Goal: Check status

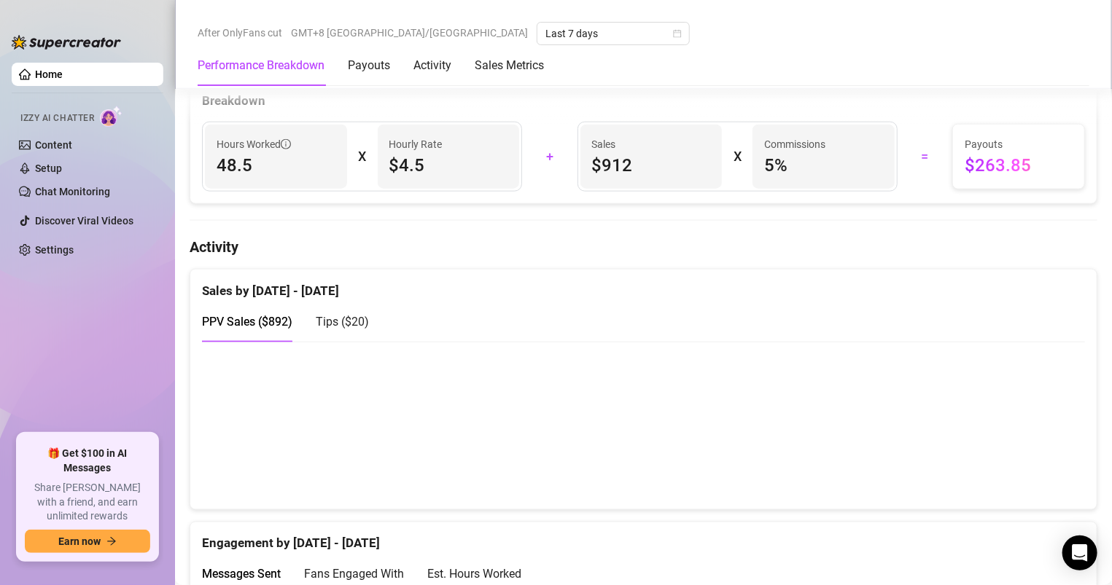
scroll to position [1239, 0]
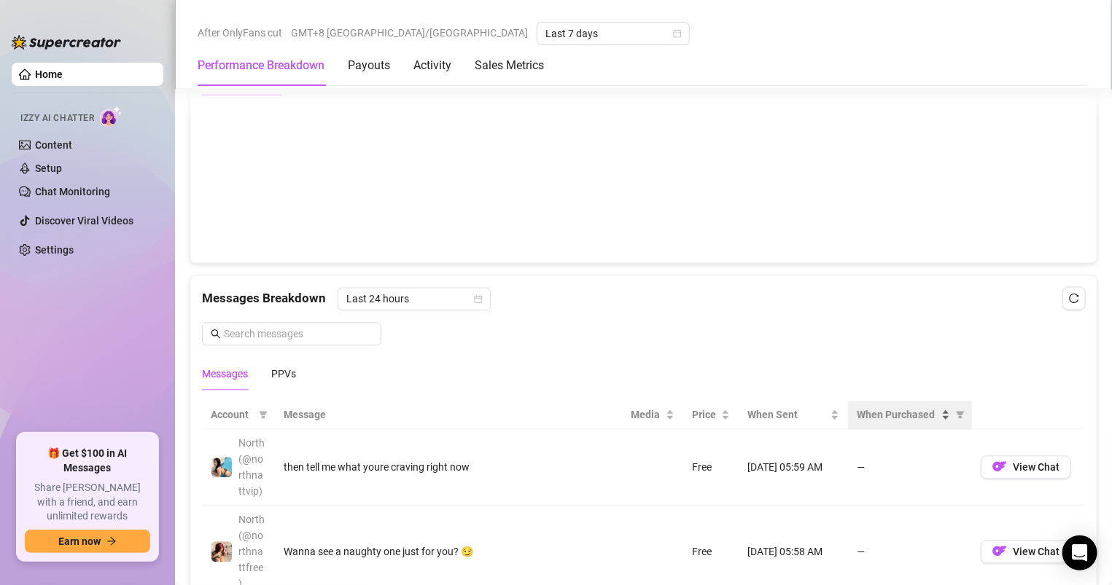
click at [906, 430] on td "—" at bounding box center [910, 468] width 124 height 77
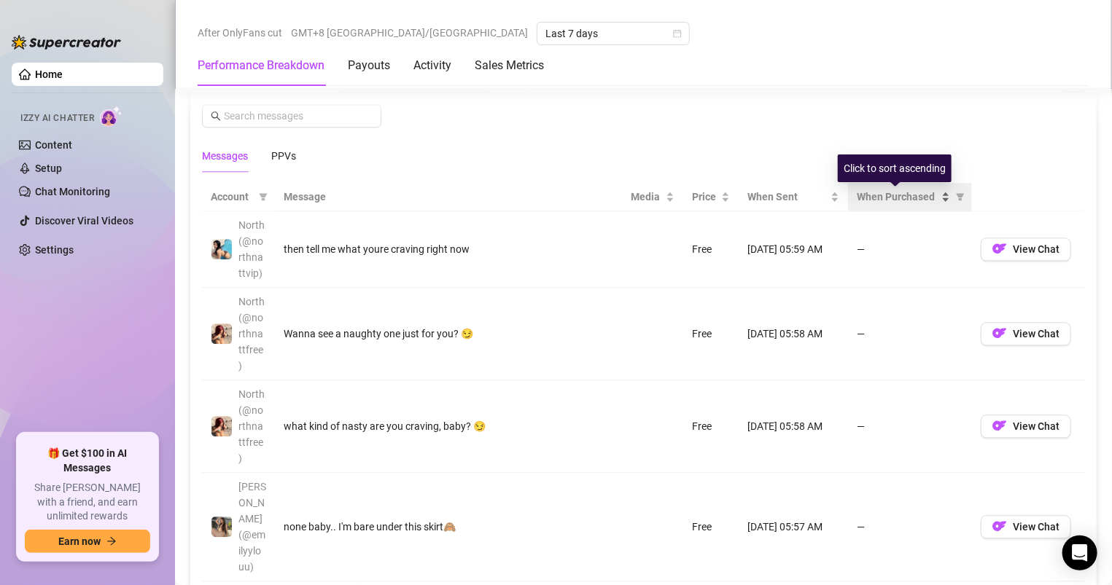
click at [899, 199] on span "When Purchased" at bounding box center [897, 197] width 82 height 16
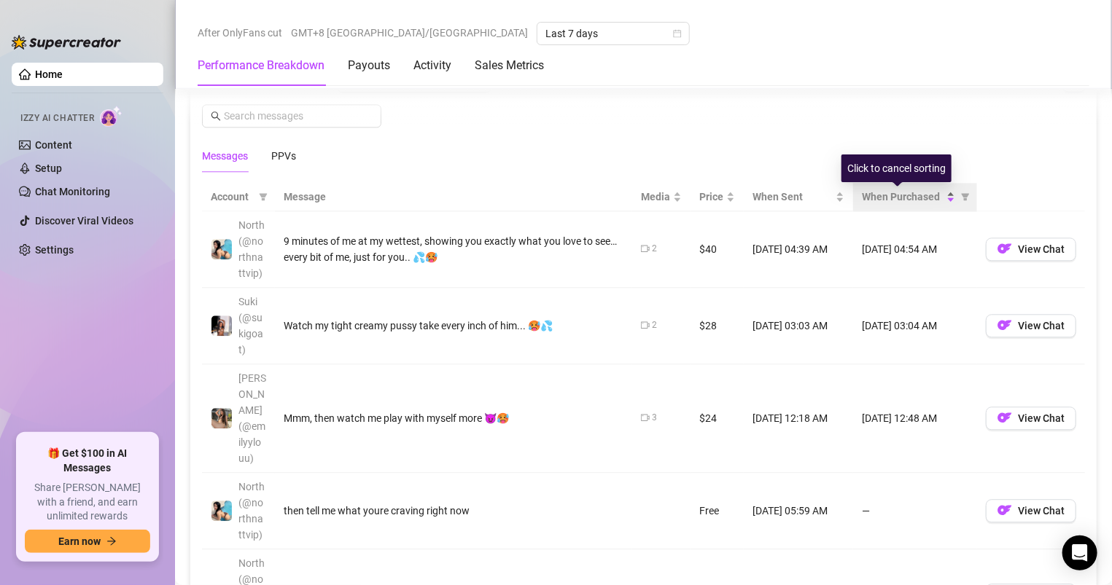
click at [899, 199] on span "When Purchased" at bounding box center [903, 197] width 82 height 16
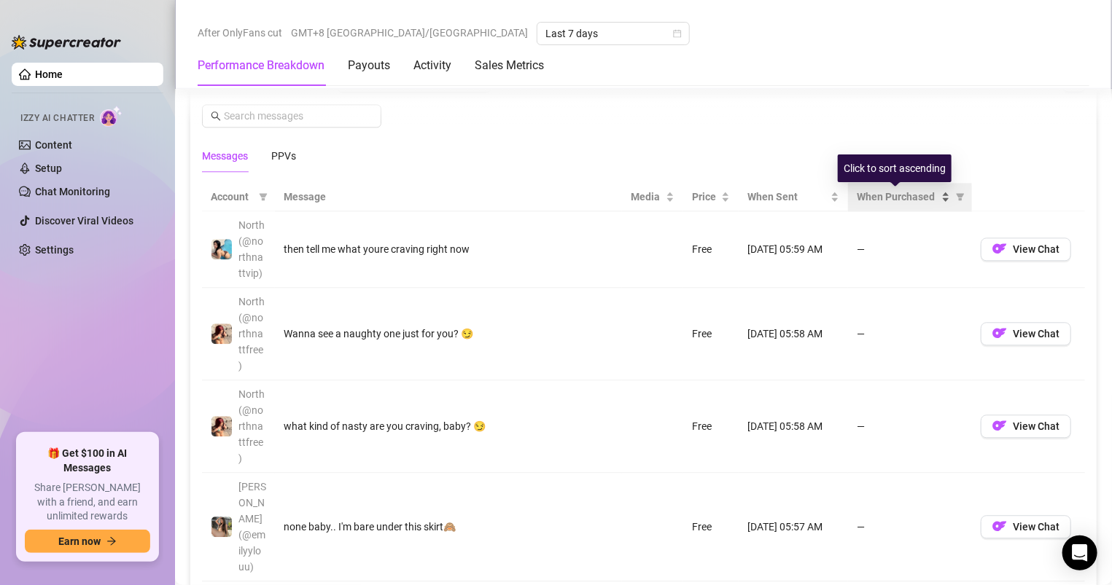
click at [899, 199] on span "When Purchased" at bounding box center [897, 197] width 82 height 16
click at [894, 191] on th "When Purchased" at bounding box center [910, 197] width 124 height 28
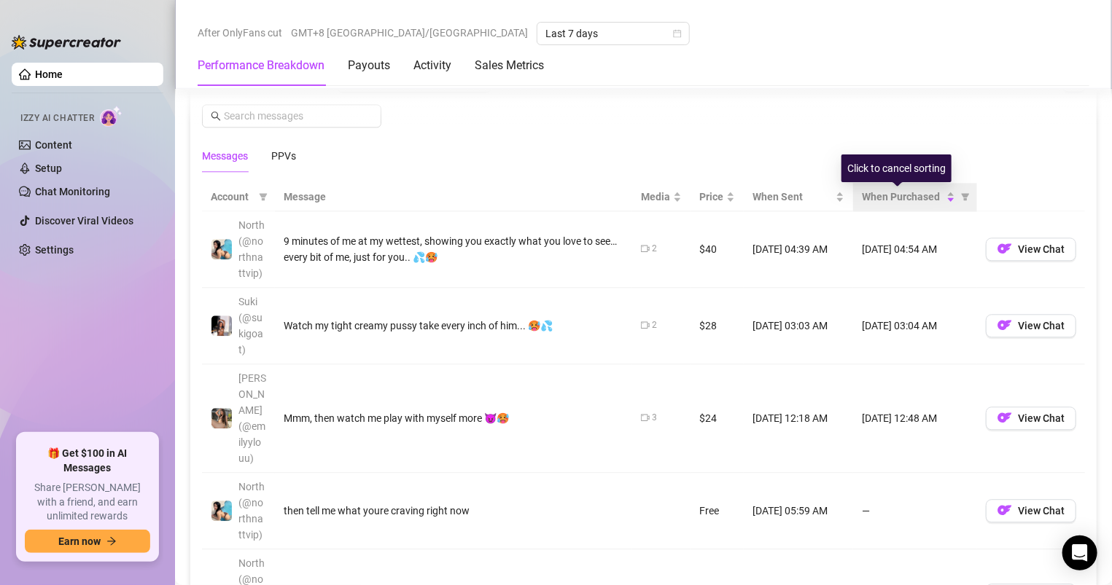
drag, startPoint x: 893, startPoint y: 191, endPoint x: 883, endPoint y: 187, distance: 11.1
click at [891, 191] on th "When Purchased" at bounding box center [915, 197] width 124 height 28
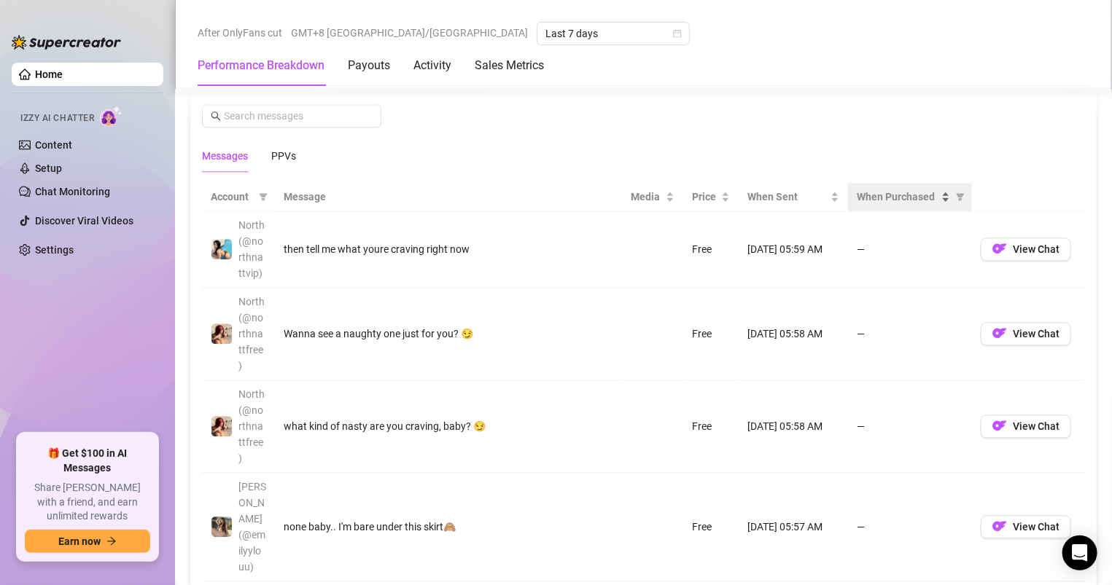
click at [888, 205] on span "When Purchased" at bounding box center [897, 197] width 82 height 16
click at [883, 203] on span "When Purchased" at bounding box center [897, 197] width 82 height 16
